Goal: Transaction & Acquisition: Book appointment/travel/reservation

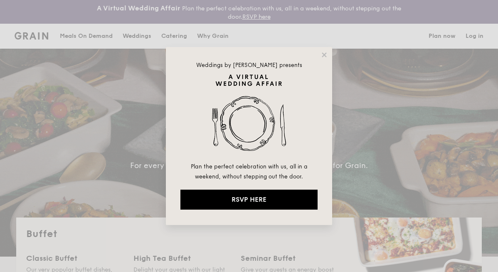
select select
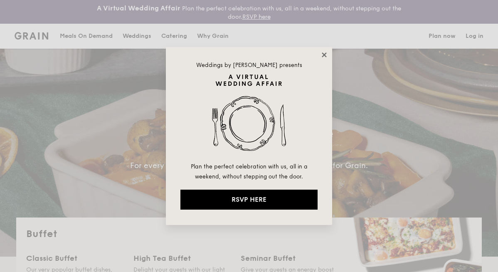
click at [327, 53] on icon at bounding box center [324, 54] width 7 height 7
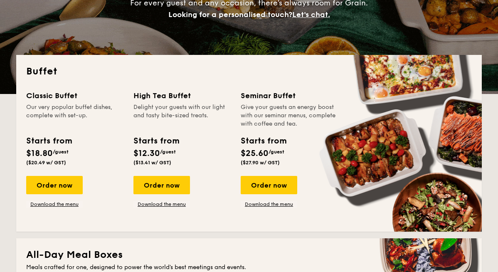
scroll to position [169, 0]
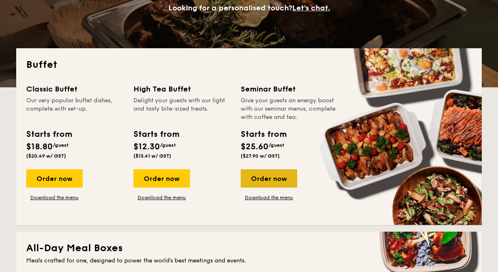
click at [267, 178] on div "Order now" at bounding box center [269, 178] width 57 height 18
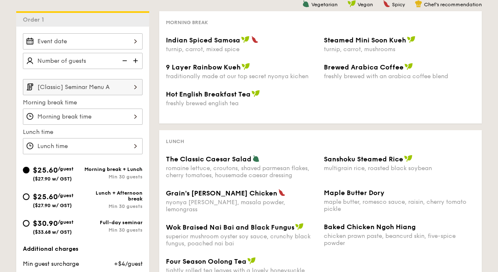
scroll to position [230, 0]
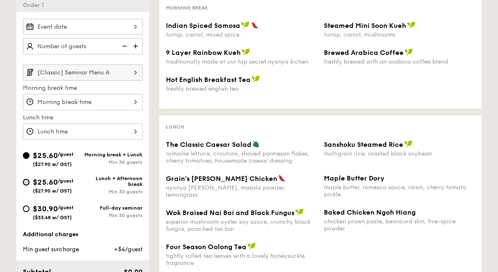
click at [28, 184] on input "$25.60 /guest ($27.90 w/ GST) Lunch + Afternoon break Min 30 guests" at bounding box center [26, 182] width 7 height 7
radio input "true"
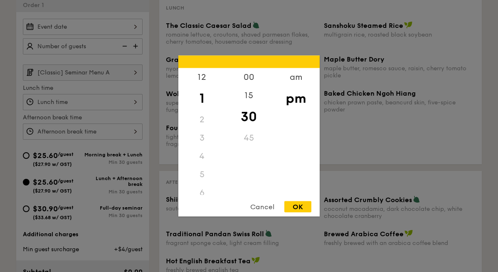
click at [103, 104] on div "12 1 2 3 4 5 6 7 8 9 10 11 00 15 30 45 am pm Cancel OK" at bounding box center [83, 102] width 120 height 16
click at [266, 203] on div "Cancel" at bounding box center [262, 206] width 41 height 11
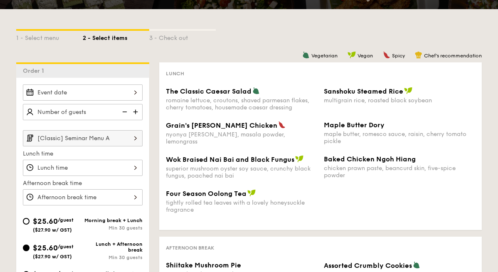
scroll to position [154, 0]
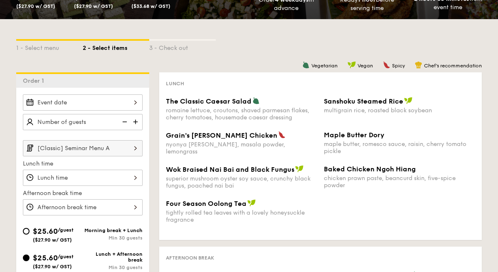
click at [112, 100] on div at bounding box center [83, 102] width 120 height 16
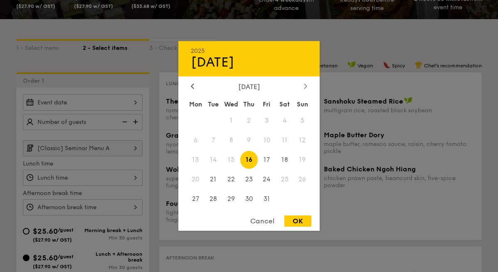
click at [304, 84] on div at bounding box center [305, 87] width 7 height 8
click at [252, 141] on span "6" at bounding box center [249, 140] width 18 height 18
click at [106, 124] on div at bounding box center [249, 136] width 498 height 272
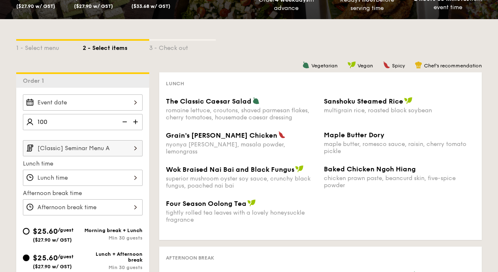
type input "100 guests"
click at [119, 146] on input "[Classic] Seminar Menu A" at bounding box center [83, 148] width 120 height 16
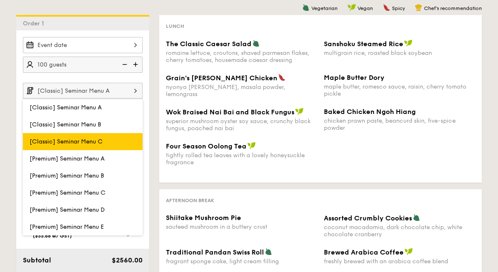
scroll to position [211, 0]
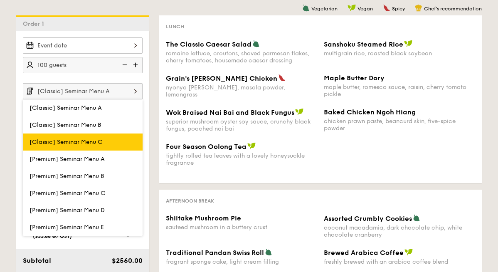
click at [108, 150] on label "[Classic] Seminar Menu C" at bounding box center [83, 142] width 120 height 17
click at [0, 0] on input "[Classic] Seminar Menu C" at bounding box center [0, 0] width 0 height 0
type input "[Classic] Seminar Menu C"
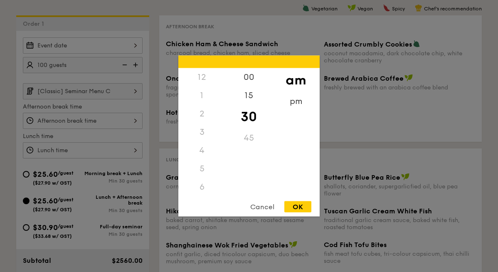
click at [109, 119] on div "12 1 2 3 4 5 6 7 8 9 10 11 00 15 30 45 am pm Cancel OK" at bounding box center [83, 121] width 120 height 16
click at [83, 47] on div at bounding box center [249, 136] width 498 height 272
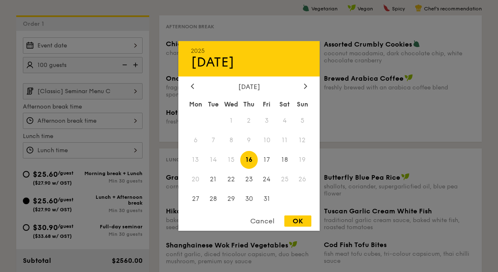
click at [114, 45] on div "2025 Oct [DATE] Tue Wed Thu Fri Sat Sun 1 2 3 4 5 6 7 8 9 10 11 12 13 14 15 16 …" at bounding box center [83, 45] width 120 height 16
click at [304, 85] on icon at bounding box center [305, 85] width 3 height 5
click at [252, 143] on span "6" at bounding box center [249, 140] width 18 height 18
click at [299, 222] on div "OK" at bounding box center [298, 220] width 27 height 11
type input "[DATE]"
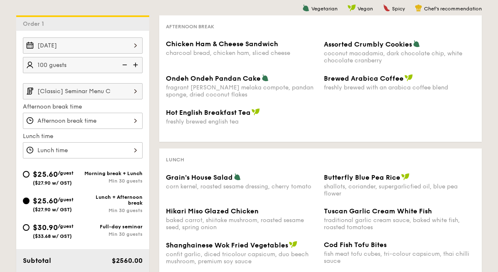
scroll to position [221, 0]
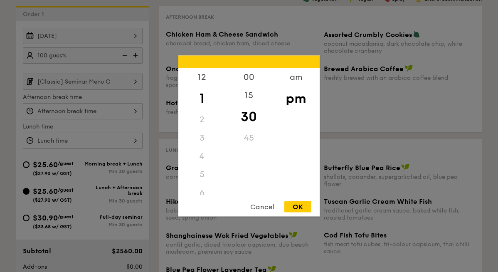
click at [82, 139] on div "12 1 2 3 4 5 6 7 8 9 10 11 00 15 30 45 am pm Cancel OK" at bounding box center [83, 141] width 120 height 16
click at [203, 112] on div "7" at bounding box center [201, 113] width 47 height 18
click at [197, 111] on div "7" at bounding box center [201, 113] width 47 height 18
click at [200, 111] on div "7" at bounding box center [201, 113] width 47 height 18
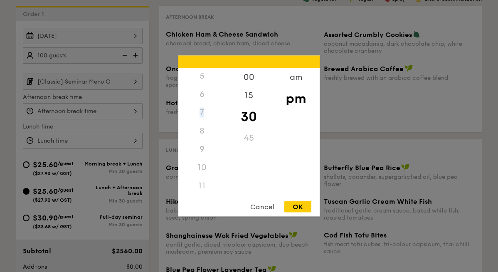
click at [200, 111] on div "7" at bounding box center [201, 113] width 47 height 18
click at [205, 111] on div "7" at bounding box center [201, 113] width 47 height 18
click at [203, 111] on div "7" at bounding box center [201, 113] width 47 height 18
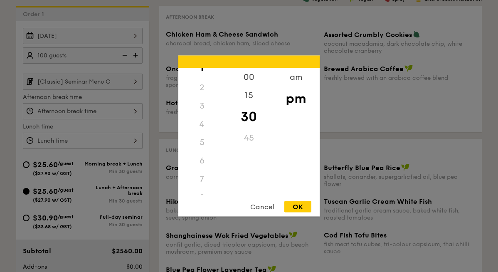
click at [202, 111] on div "3" at bounding box center [201, 106] width 47 height 18
click at [272, 207] on div "Cancel" at bounding box center [262, 206] width 41 height 11
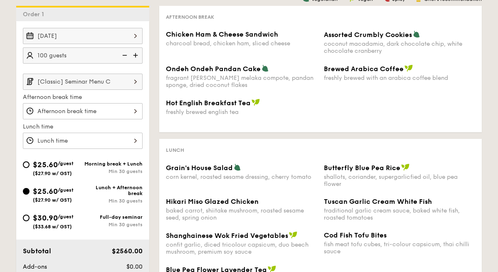
click at [83, 112] on div "12 1 2 3 4 5 6 7 8 9 10 11 00 15 30 45 am pm Cancel OK" at bounding box center [83, 111] width 120 height 16
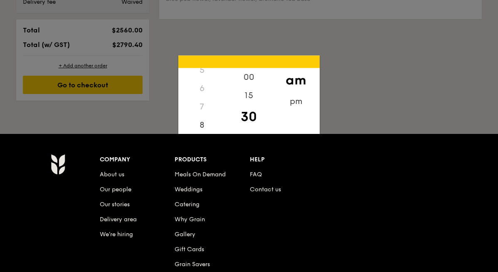
scroll to position [388, 0]
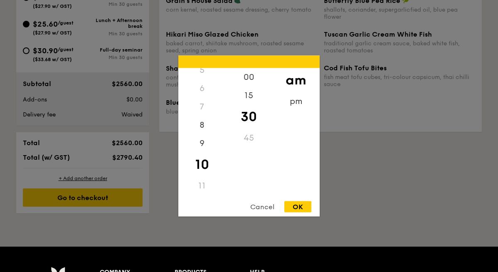
click at [197, 178] on div "11" at bounding box center [201, 186] width 47 height 18
click at [201, 184] on div "11" at bounding box center [201, 186] width 47 height 18
click at [266, 204] on div "Cancel" at bounding box center [262, 206] width 41 height 11
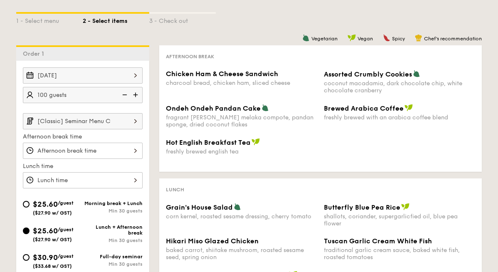
scroll to position [182, 0]
click at [92, 152] on div at bounding box center [83, 150] width 120 height 16
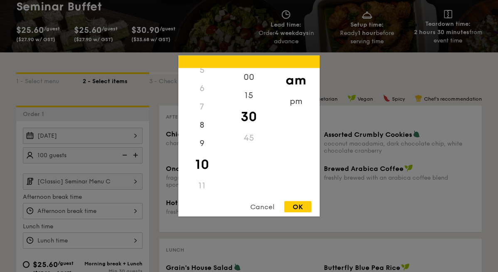
scroll to position [99, 0]
click at [202, 87] on div "6" at bounding box center [201, 88] width 47 height 18
click at [204, 115] on div "5" at bounding box center [201, 111] width 47 height 18
click at [299, 101] on div "pm" at bounding box center [295, 104] width 47 height 24
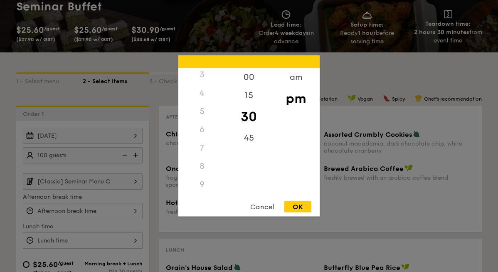
click at [203, 130] on div "6" at bounding box center [201, 130] width 47 height 18
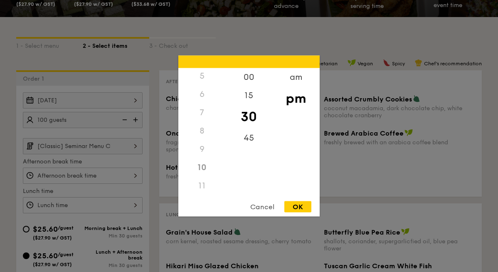
click at [202, 141] on div "9" at bounding box center [201, 149] width 47 height 18
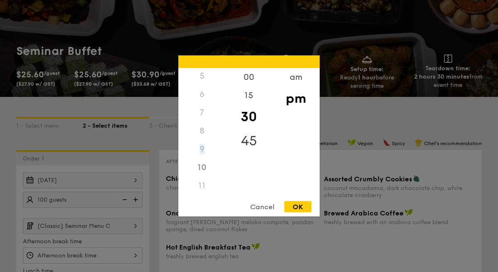
scroll to position [0, 0]
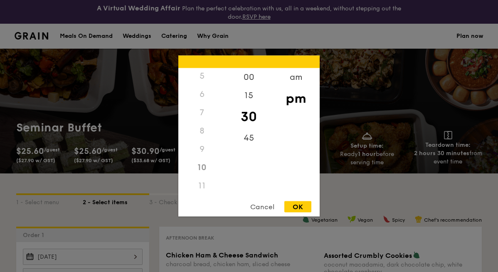
click at [265, 208] on div "Cancel" at bounding box center [262, 206] width 41 height 11
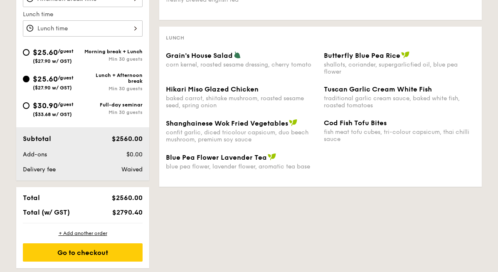
scroll to position [334, 0]
